Goal: Task Accomplishment & Management: Use online tool/utility

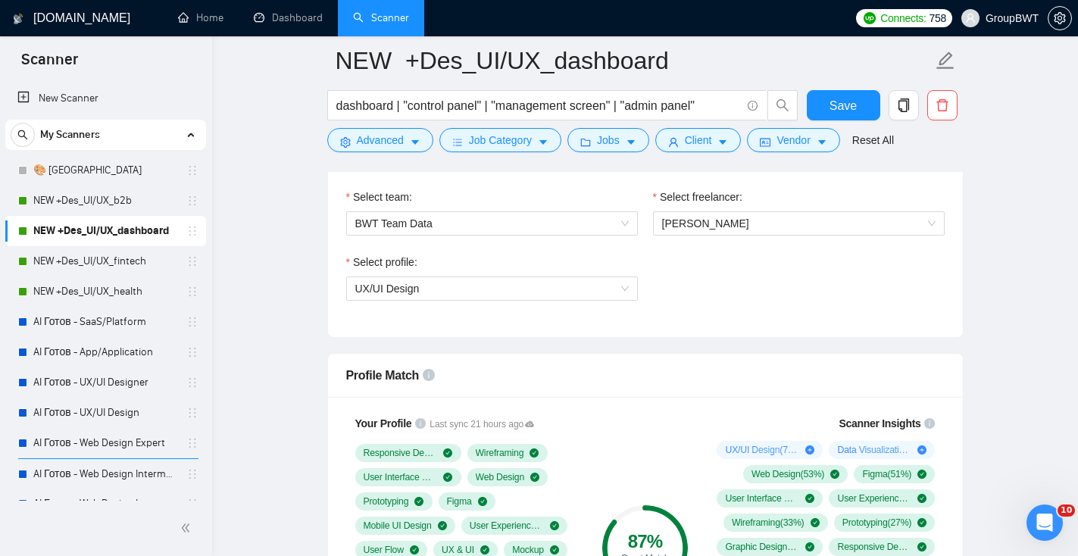
scroll to position [18, 0]
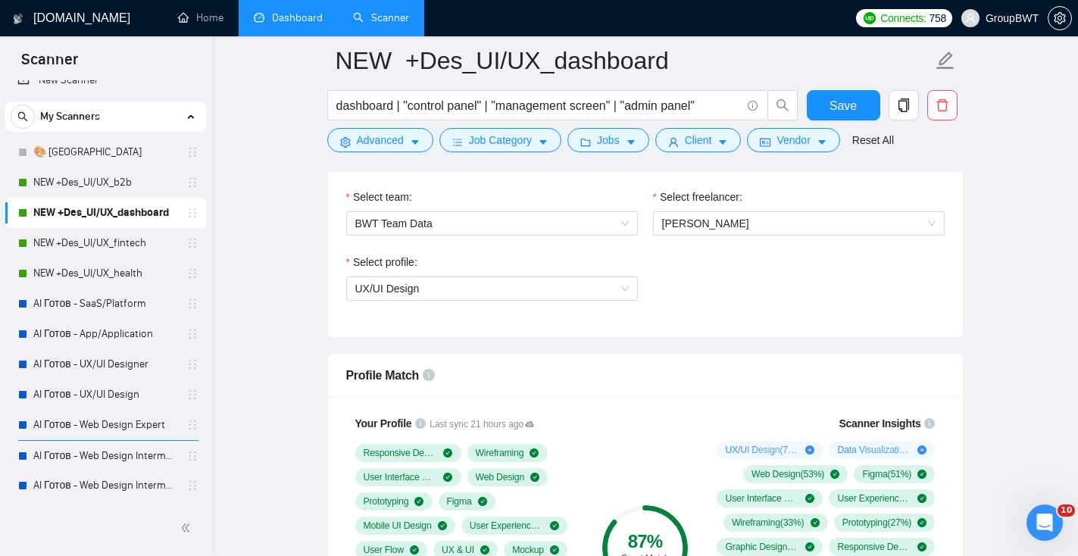
click at [278, 24] on link "Dashboard" at bounding box center [288, 17] width 69 height 13
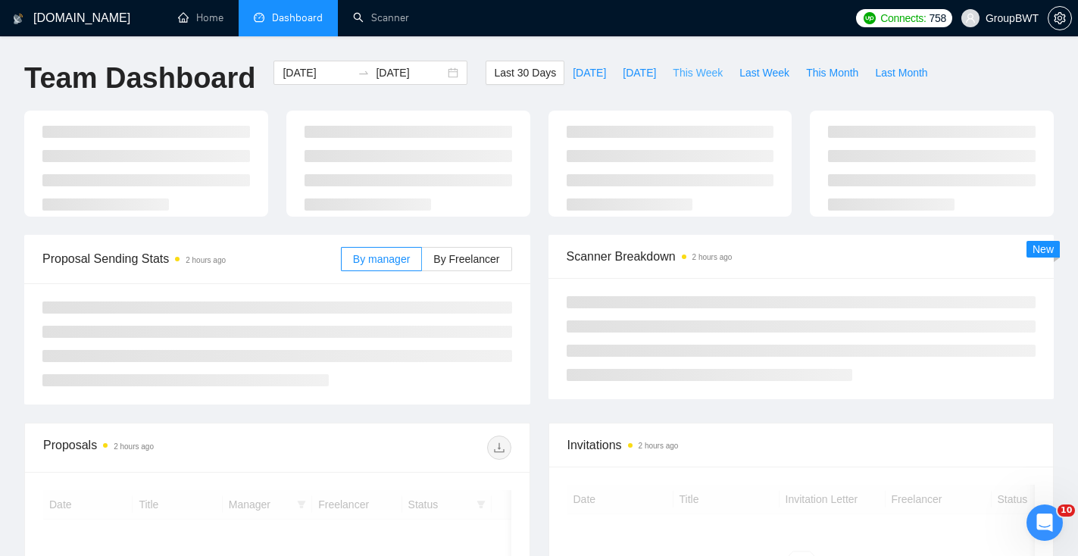
click at [712, 77] on span "This Week" at bounding box center [698, 72] width 50 height 17
type input "[DATE]"
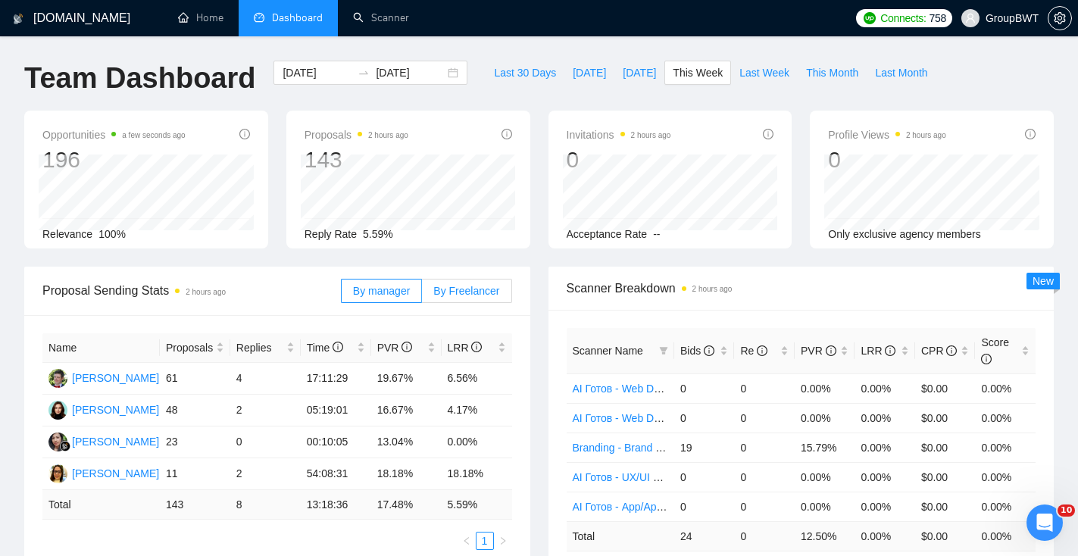
click at [490, 292] on span "By Freelancer" at bounding box center [466, 291] width 66 height 12
click at [422, 295] on input "By Freelancer" at bounding box center [422, 295] width 0 height 0
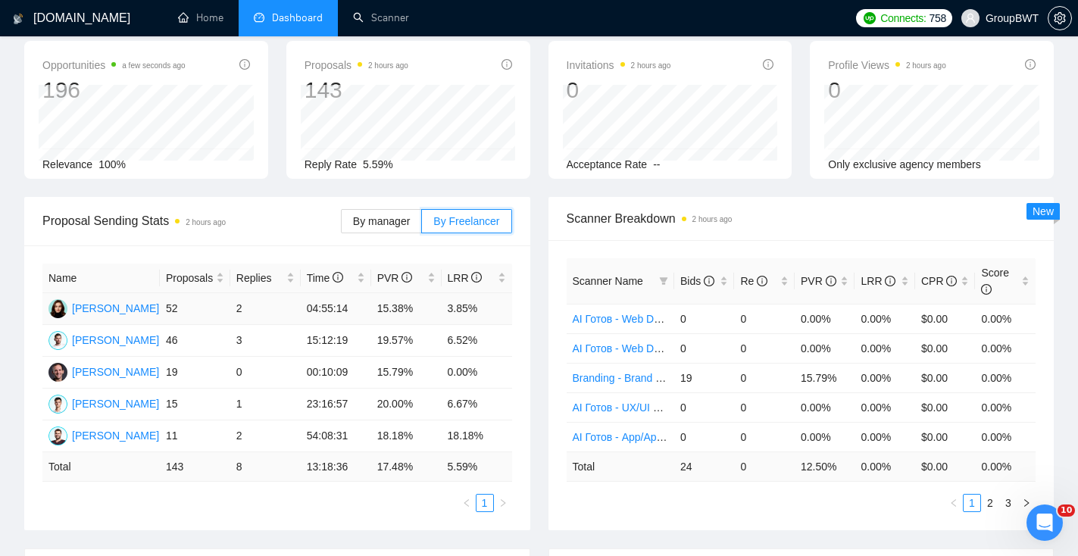
scroll to position [71, 0]
click at [393, 214] on span "By manager" at bounding box center [381, 220] width 57 height 12
click at [342, 224] on input "By manager" at bounding box center [342, 224] width 0 height 0
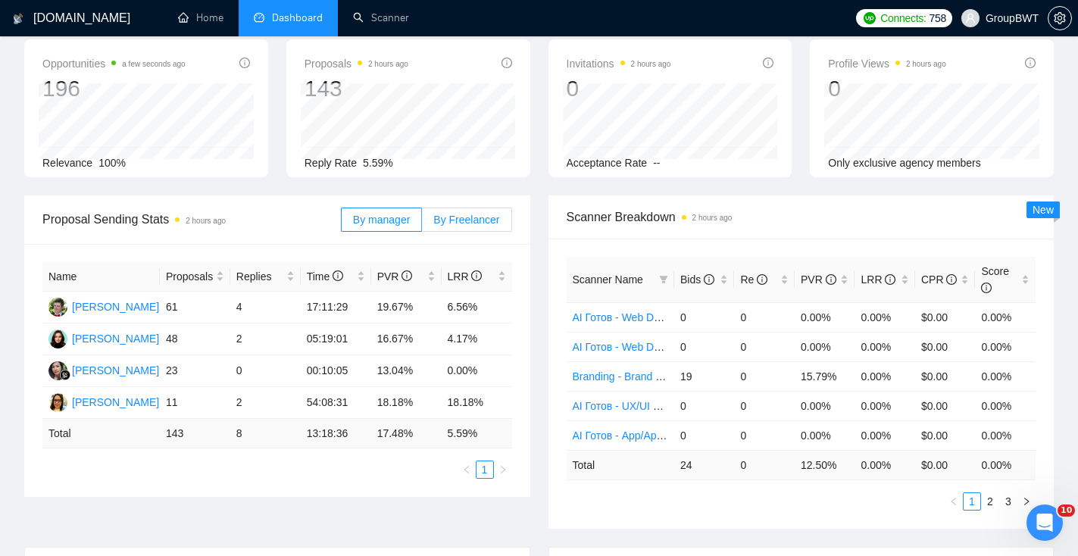
click at [459, 224] on span "By Freelancer" at bounding box center [466, 220] width 66 height 12
click at [422, 224] on input "By Freelancer" at bounding box center [422, 224] width 0 height 0
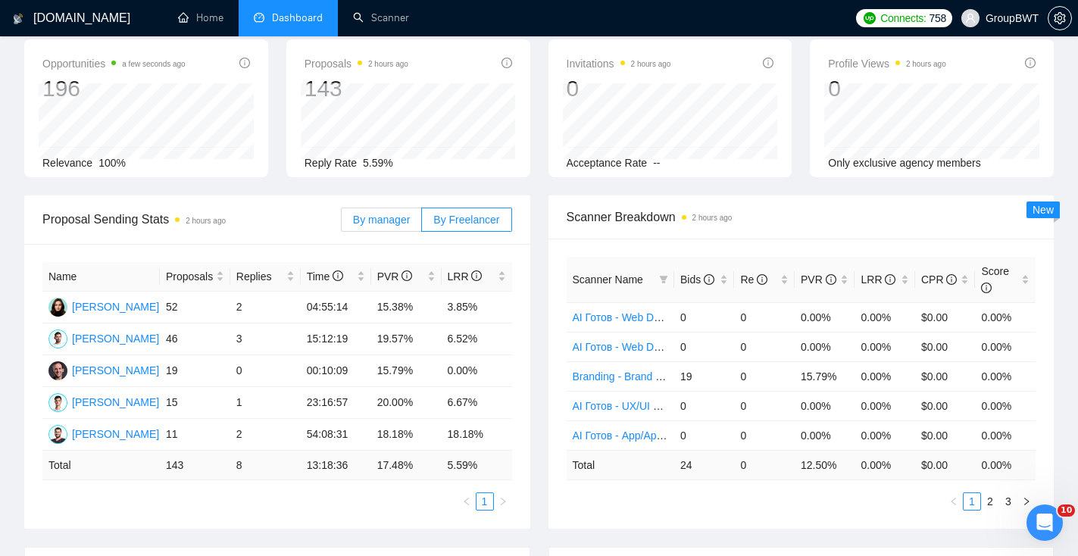
click at [403, 226] on label "By manager" at bounding box center [381, 220] width 81 height 24
click at [342, 224] on input "By manager" at bounding box center [342, 224] width 0 height 0
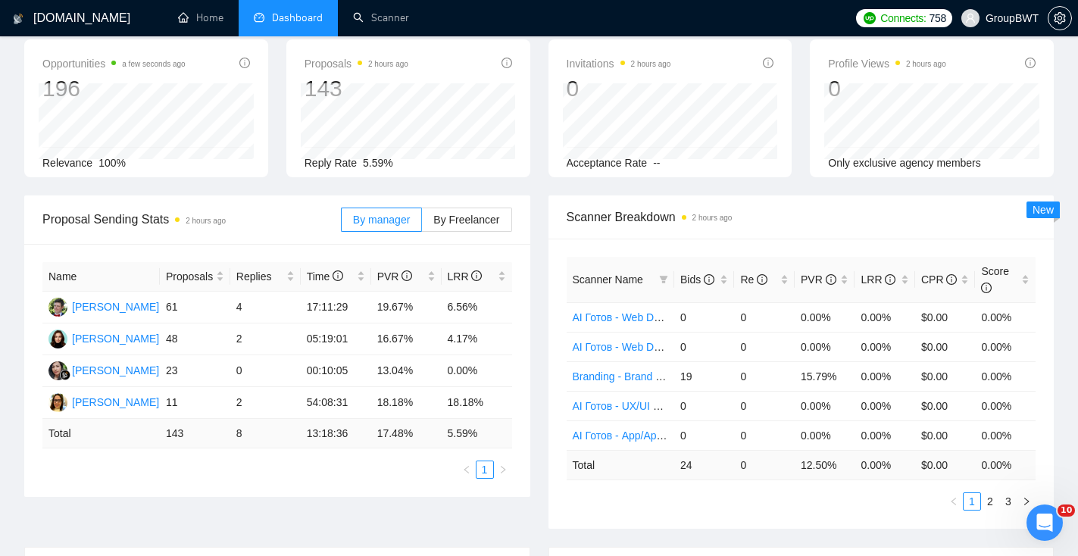
click at [485, 235] on div "By manager By Freelancer" at bounding box center [426, 220] width 171 height 48
click at [479, 221] on span "By Freelancer" at bounding box center [466, 220] width 66 height 12
click at [422, 224] on input "By Freelancer" at bounding box center [422, 224] width 0 height 0
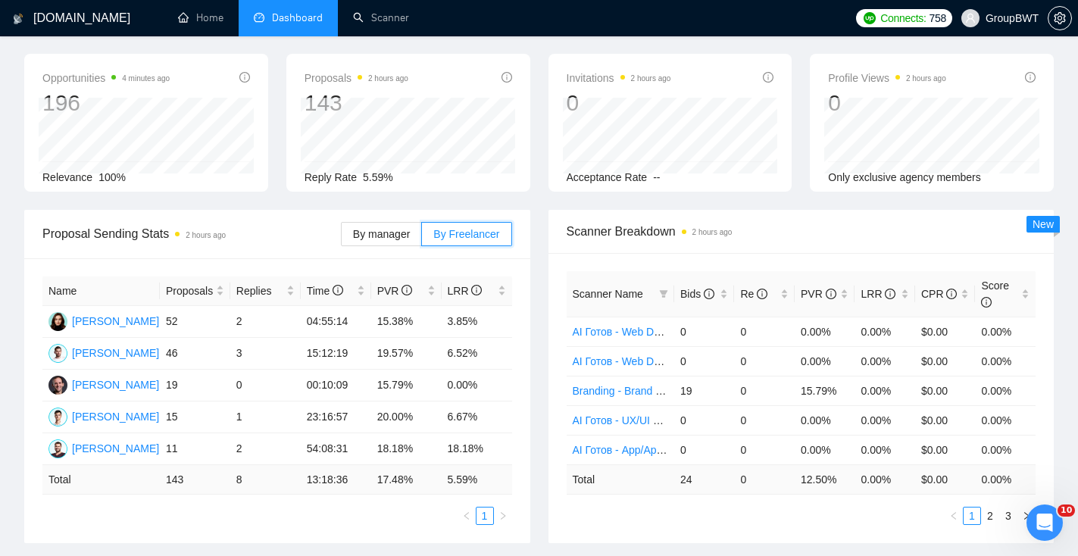
scroll to position [56, 0]
click at [409, 13] on link "Scanner" at bounding box center [381, 17] width 56 height 13
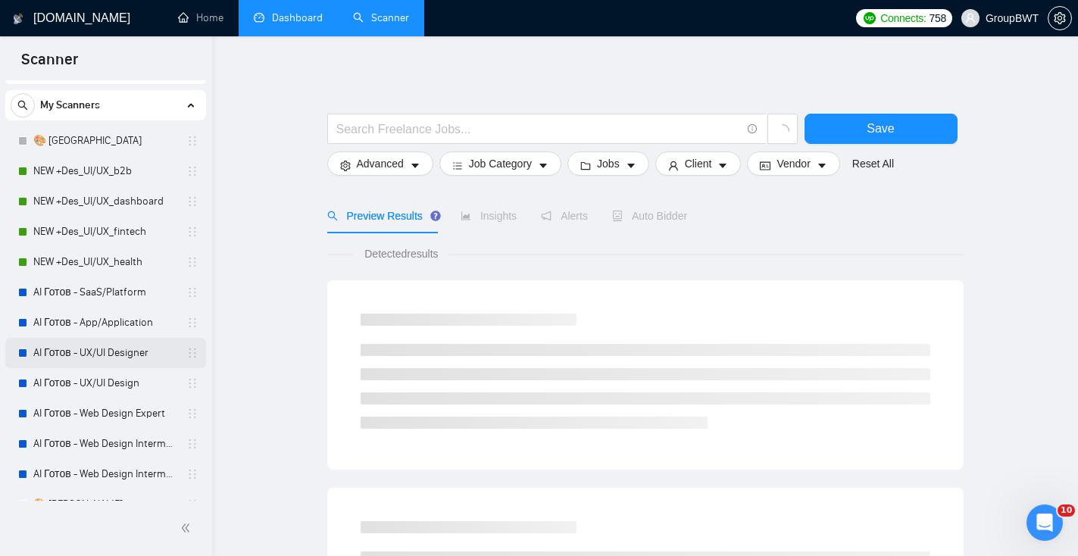
scroll to position [38, 0]
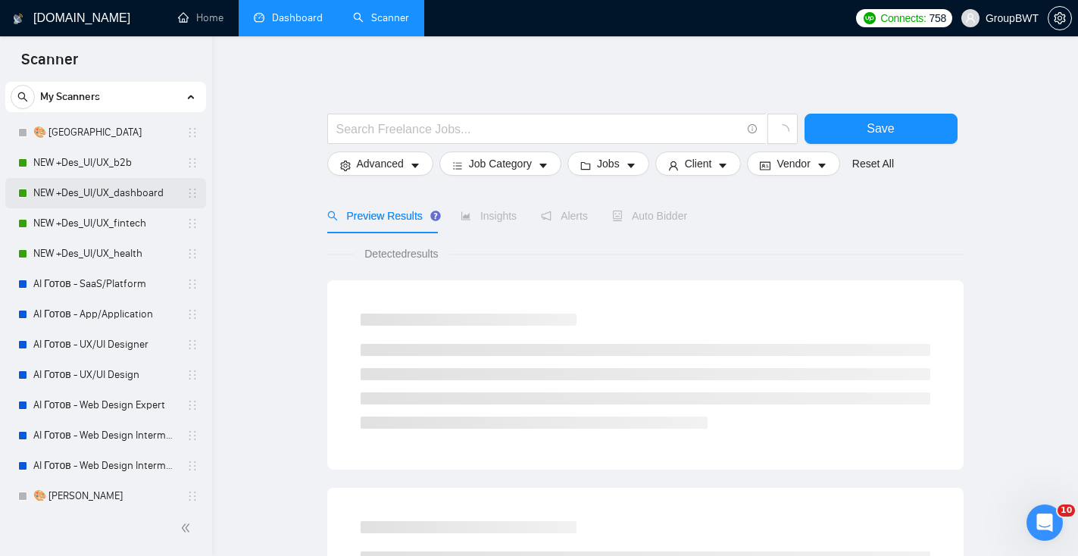
click at [122, 189] on link "NEW +Des_UI/UX_dashboard" at bounding box center [105, 193] width 144 height 30
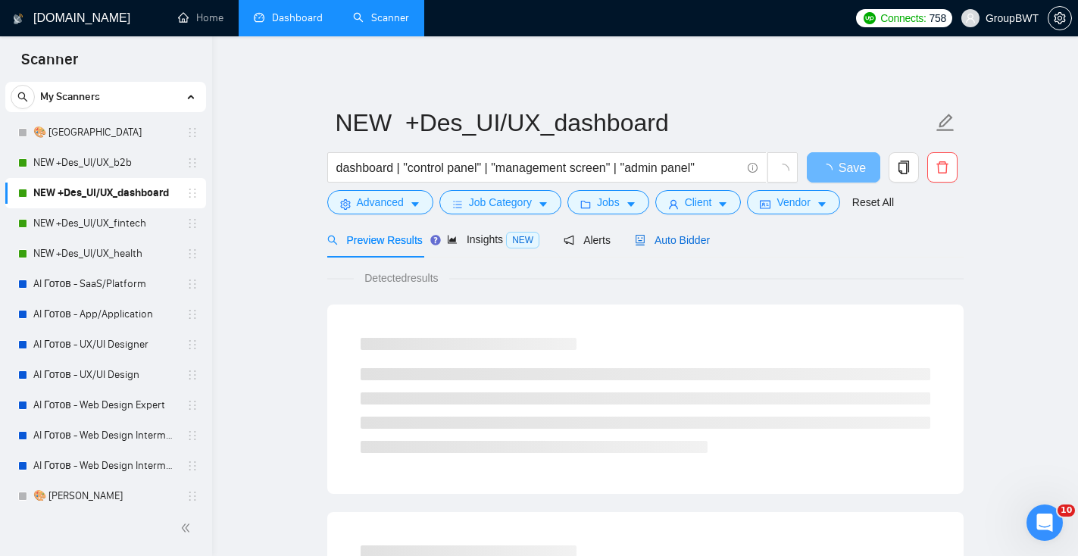
click at [694, 243] on span "Auto Bidder" at bounding box center [672, 240] width 75 height 12
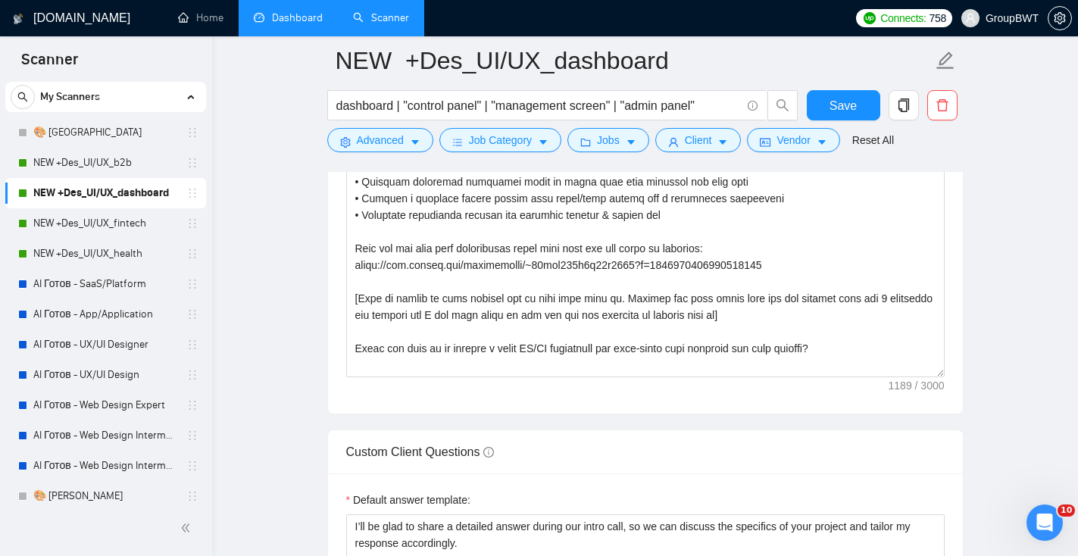
scroll to position [1972, 0]
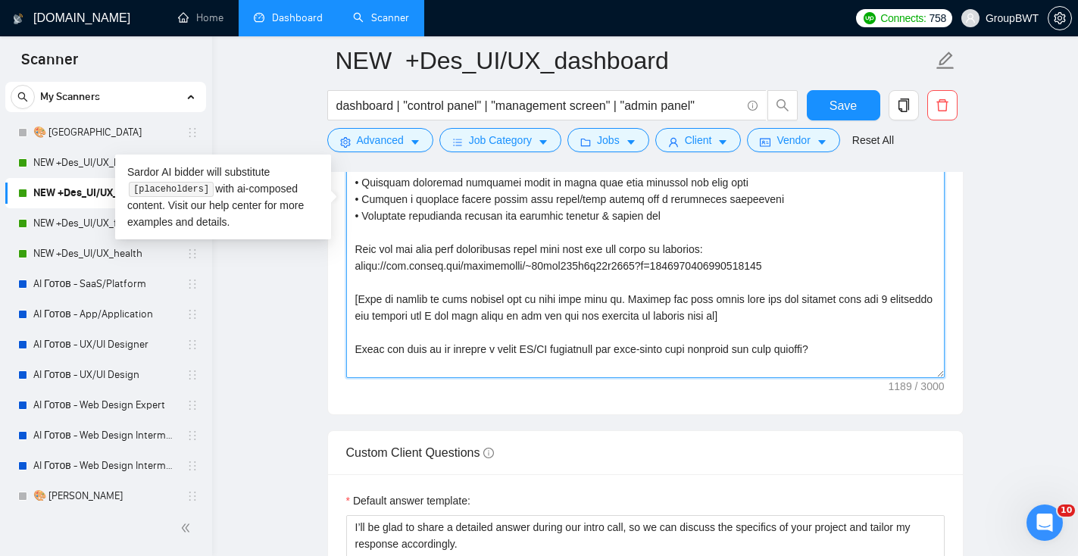
drag, startPoint x: 874, startPoint y: 364, endPoint x: 324, endPoint y: 369, distance: 549.4
click at [324, 369] on main "NEW +Des_UI/UX_dashboard dashboard | "control panel" | "management screen" | "a…" at bounding box center [645, 165] width 818 height 4153
